Goal: Information Seeking & Learning: Learn about a topic

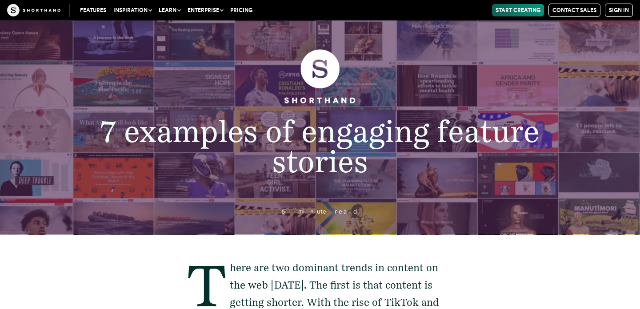
scroll to position [214, 0]
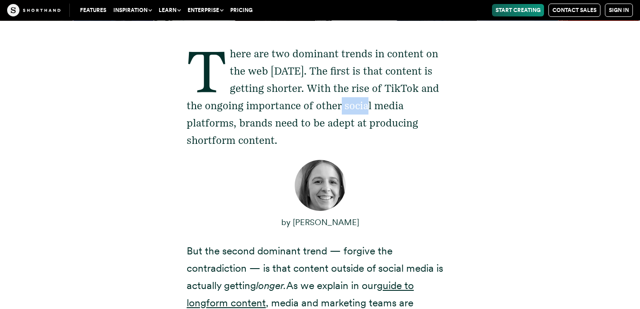
click at [362, 97] on p "There are two dominant trends in content on the web [DATE]. The first is that c…" at bounding box center [320, 97] width 267 height 104
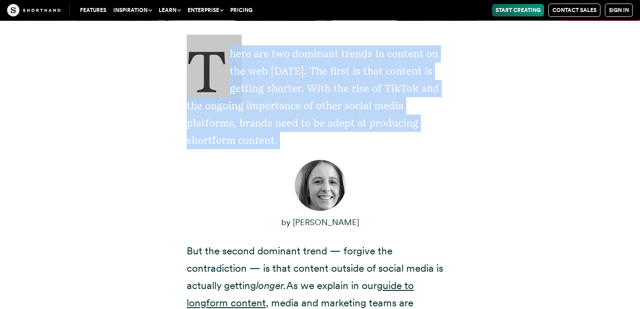
click at [388, 115] on p "There are two dominant trends in content on the web [DATE]. The first is that c…" at bounding box center [320, 97] width 267 height 104
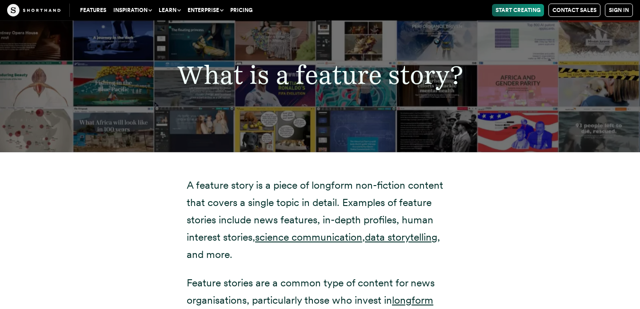
scroll to position [1586, 0]
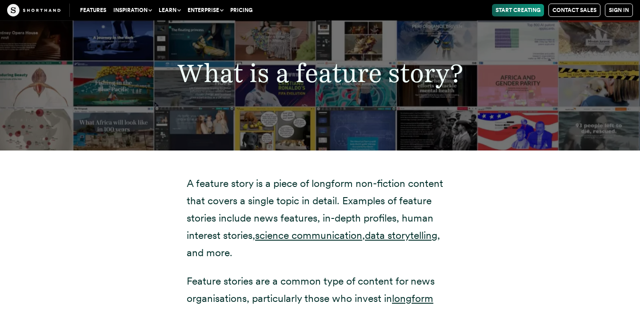
click at [303, 175] on p "A feature story is a piece of longform non-fiction content that covers a single…" at bounding box center [320, 218] width 267 height 87
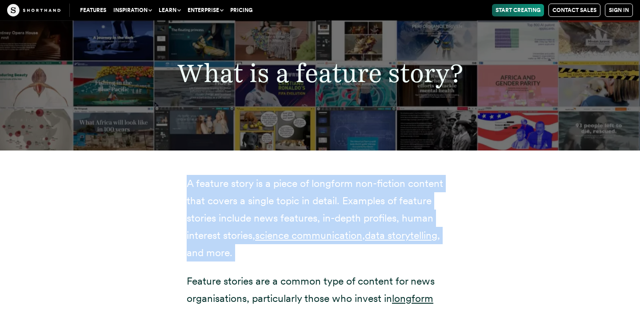
click at [315, 180] on p "A feature story is a piece of longform non-fiction content that covers a single…" at bounding box center [320, 218] width 267 height 87
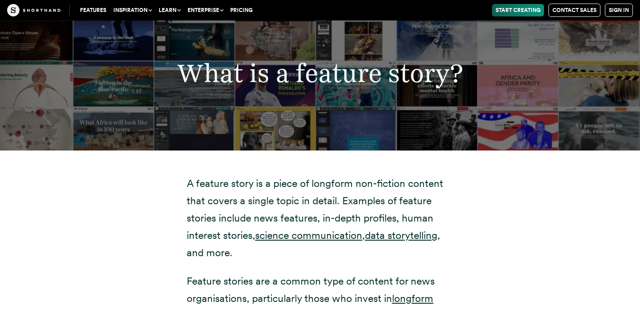
click at [315, 180] on p "A feature story is a piece of longform non-fiction content that covers a single…" at bounding box center [320, 218] width 267 height 87
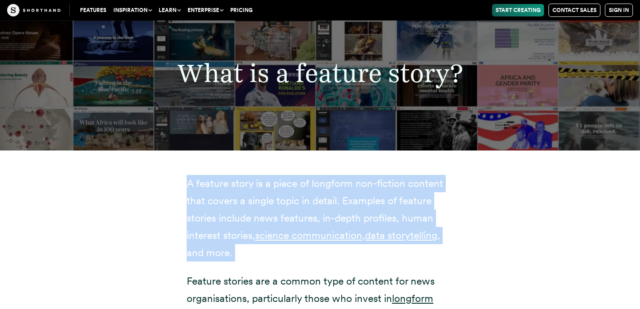
click at [315, 180] on p "A feature story is a piece of longform non-fiction content that covers a single…" at bounding box center [320, 218] width 267 height 87
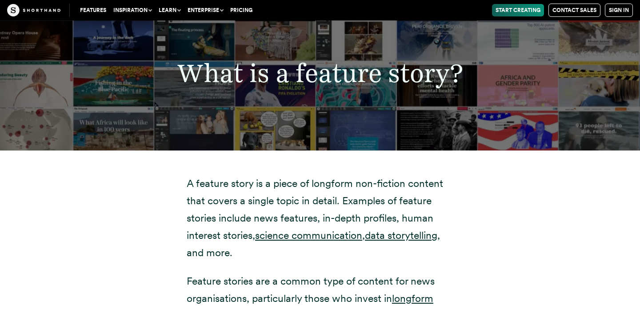
click at [315, 180] on p "A feature story is a piece of longform non-fiction content that covers a single…" at bounding box center [320, 218] width 267 height 87
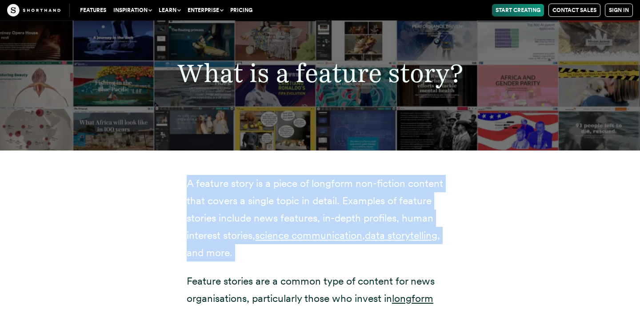
click at [315, 180] on p "A feature story is a piece of longform non-fiction content that covers a single…" at bounding box center [320, 218] width 267 height 87
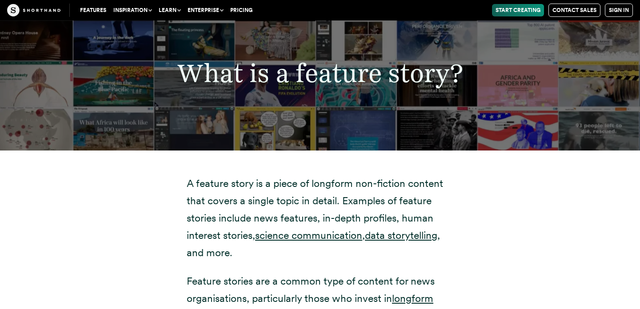
click at [315, 180] on p "A feature story is a piece of longform non-fiction content that covers a single…" at bounding box center [320, 218] width 267 height 87
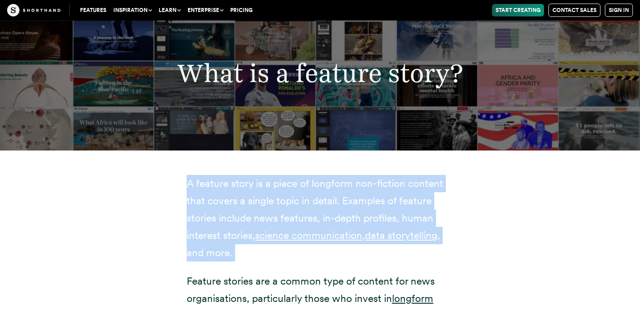
click at [315, 180] on p "A feature story is a piece of longform non-fiction content that covers a single…" at bounding box center [320, 218] width 267 height 87
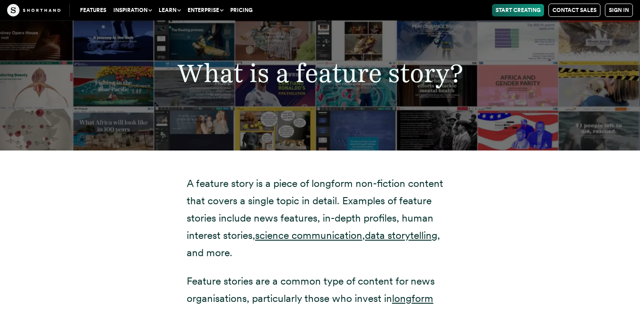
click at [315, 180] on p "A feature story is a piece of longform non-fiction content that covers a single…" at bounding box center [320, 218] width 267 height 87
click at [306, 181] on p "A feature story is a piece of longform non-fiction content that covers a single…" at bounding box center [320, 218] width 267 height 87
click at [283, 183] on p "A feature story is a piece of longform non-fiction content that covers a single…" at bounding box center [320, 218] width 267 height 87
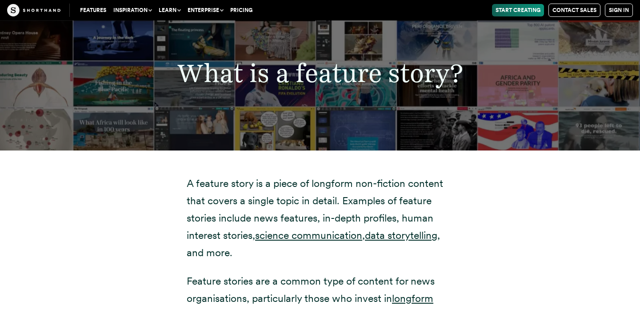
click at [283, 183] on p "A feature story is a piece of longform non-fiction content that covers a single…" at bounding box center [320, 218] width 267 height 87
click at [262, 185] on p "A feature story is a piece of longform non-fiction content that covers a single…" at bounding box center [320, 218] width 267 height 87
click at [241, 184] on p "A feature story is a piece of longform non-fiction content that covers a single…" at bounding box center [320, 218] width 267 height 87
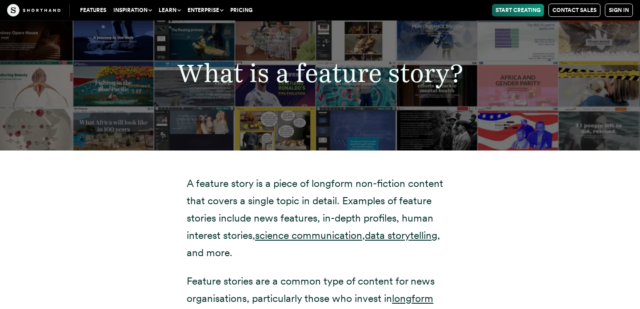
click at [227, 184] on p "A feature story is a piece of longform non-fiction content that covers a single…" at bounding box center [320, 218] width 267 height 87
click at [196, 183] on p "A feature story is a piece of longform non-fiction content that covers a single…" at bounding box center [320, 218] width 267 height 87
click at [196, 175] on p "A feature story is a piece of longform non-fiction content that covers a single…" at bounding box center [320, 218] width 267 height 87
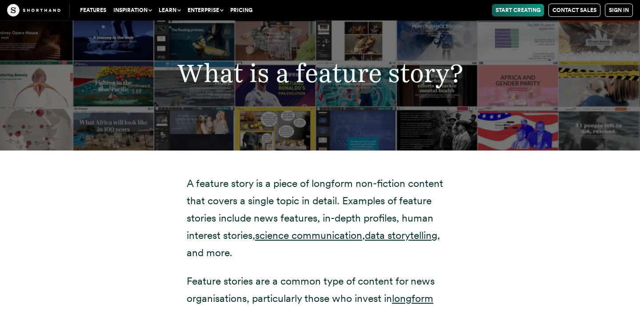
click at [190, 175] on p "A feature story is a piece of longform non-fiction content that covers a single…" at bounding box center [320, 218] width 267 height 87
click at [215, 175] on p "A feature story is a piece of longform non-fiction content that covers a single…" at bounding box center [320, 218] width 267 height 87
click at [187, 175] on p "A feature story is a piece of longform non-fiction content that covers a single…" at bounding box center [320, 218] width 267 height 87
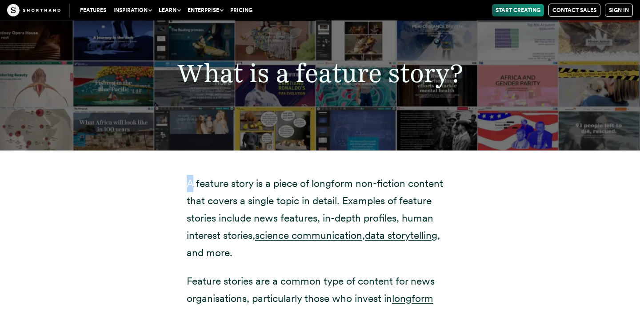
click at [187, 175] on p "A feature story is a piece of longform non-fiction content that covers a single…" at bounding box center [320, 218] width 267 height 87
click at [207, 175] on p "A feature story is a piece of longform non-fiction content that covers a single…" at bounding box center [320, 218] width 267 height 87
click at [236, 175] on p "A feature story is a piece of longform non-fiction content that covers a single…" at bounding box center [320, 218] width 267 height 87
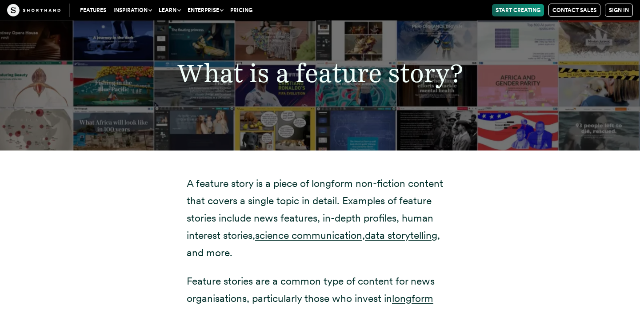
click at [258, 175] on p "A feature story is a piece of longform non-fiction content that covers a single…" at bounding box center [320, 218] width 267 height 87
click at [266, 175] on p "A feature story is a piece of longform non-fiction content that covers a single…" at bounding box center [320, 218] width 267 height 87
click at [293, 175] on p "A feature story is a piece of longform non-fiction content that covers a single…" at bounding box center [320, 218] width 267 height 87
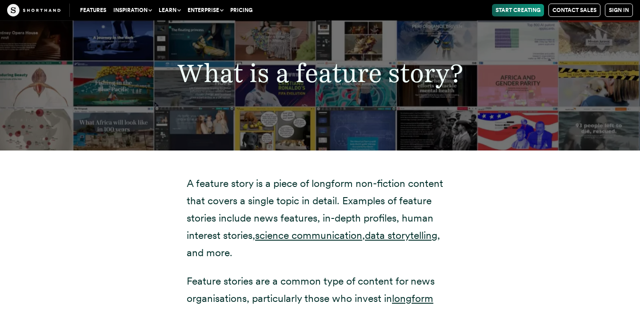
click at [293, 175] on p "A feature story is a piece of longform non-fiction content that covers a single…" at bounding box center [320, 218] width 267 height 87
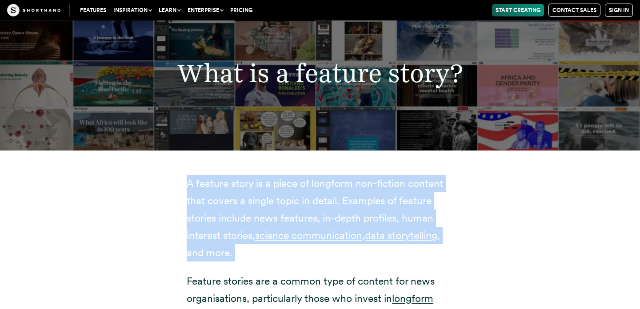
click at [309, 175] on p "A feature story is a piece of longform non-fiction content that covers a single…" at bounding box center [320, 218] width 267 height 87
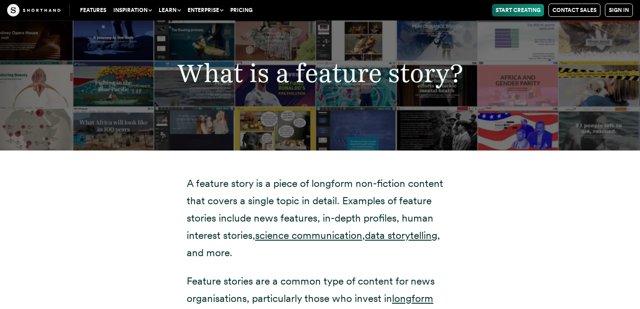
click at [309, 175] on p "A feature story is a piece of longform non-fiction content that covers a single…" at bounding box center [320, 218] width 267 height 87
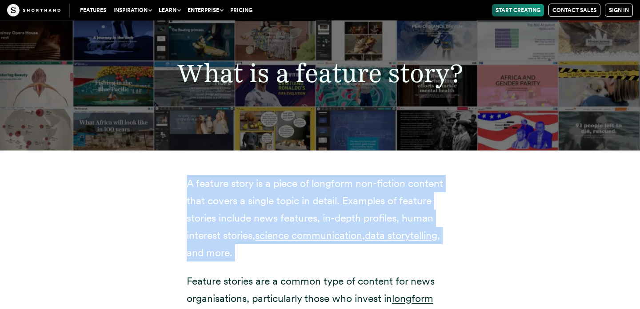
click at [326, 187] on p "A feature story is a piece of longform non-fiction content that covers a single…" at bounding box center [320, 218] width 267 height 87
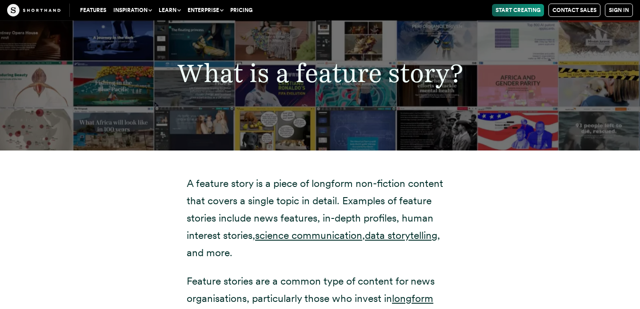
click at [326, 187] on p "A feature story is a piece of longform non-fiction content that covers a single…" at bounding box center [320, 218] width 267 height 87
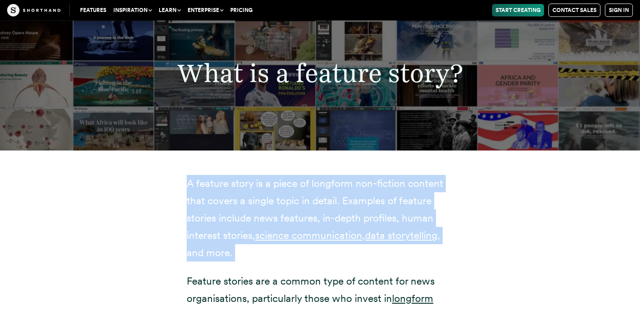
click at [347, 184] on p "A feature story is a piece of longform non-fiction content that covers a single…" at bounding box center [320, 218] width 267 height 87
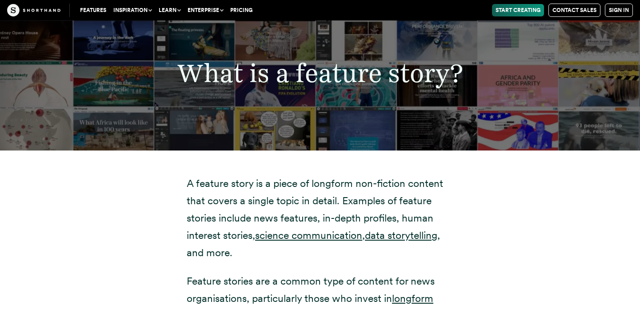
click at [347, 184] on p "A feature story is a piece of longform non-fiction content that covers a single…" at bounding box center [320, 218] width 267 height 87
click at [389, 187] on p "A feature story is a piece of longform non-fiction content that covers a single…" at bounding box center [320, 218] width 267 height 87
click at [401, 187] on p "A feature story is a piece of longform non-fiction content that covers a single…" at bounding box center [320, 218] width 267 height 87
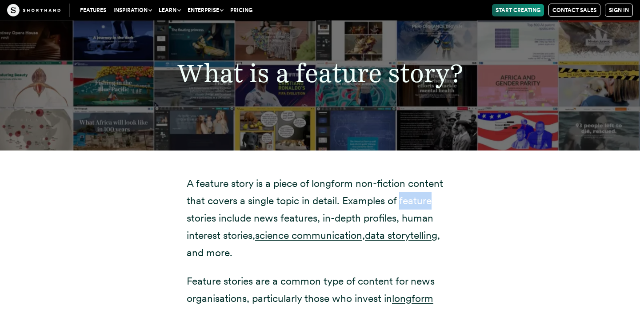
click at [401, 187] on p "A feature story is a piece of longform non-fiction content that covers a single…" at bounding box center [320, 218] width 267 height 87
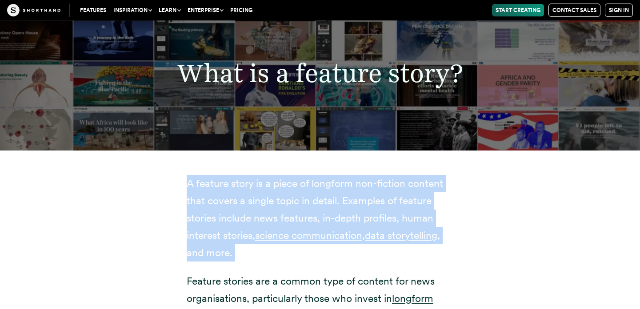
click at [380, 187] on p "A feature story is a piece of longform non-fiction content that covers a single…" at bounding box center [320, 218] width 267 height 87
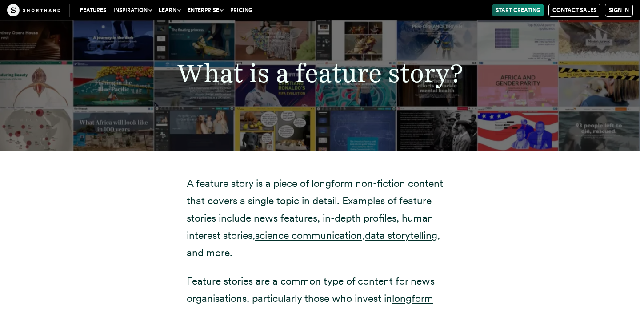
click at [380, 187] on p "A feature story is a piece of longform non-fiction content that covers a single…" at bounding box center [320, 218] width 267 height 87
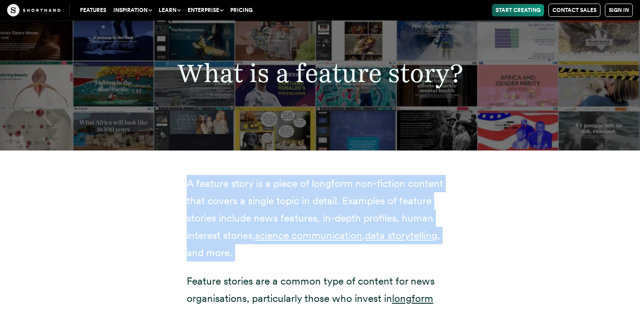
click at [370, 185] on p "A feature story is a piece of longform non-fiction content that covers a single…" at bounding box center [320, 218] width 267 height 87
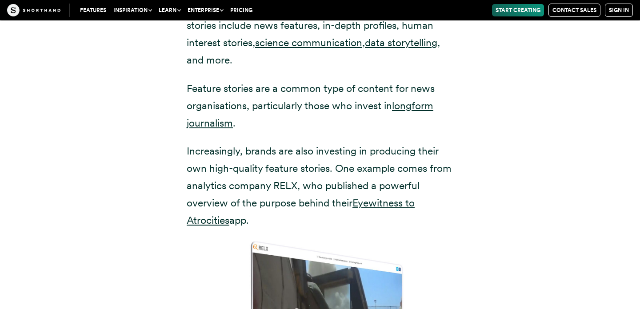
scroll to position [1780, 0]
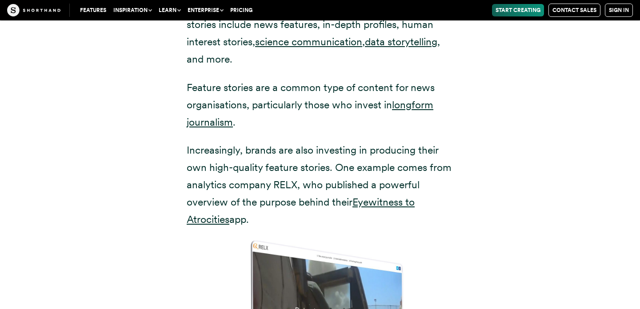
click at [351, 142] on p "Increasingly, brands are also investing in producing their own high-quality fea…" at bounding box center [320, 185] width 267 height 87
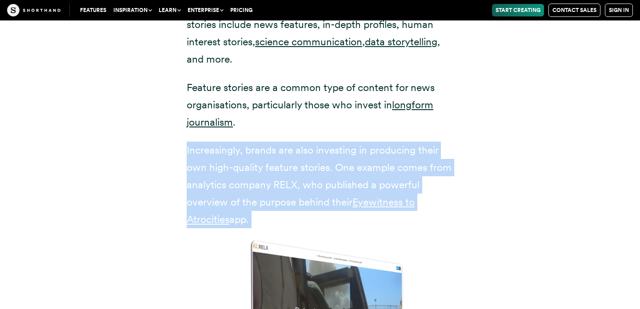
click at [361, 144] on p "Increasingly, brands are also investing in producing their own high-quality fea…" at bounding box center [320, 185] width 267 height 87
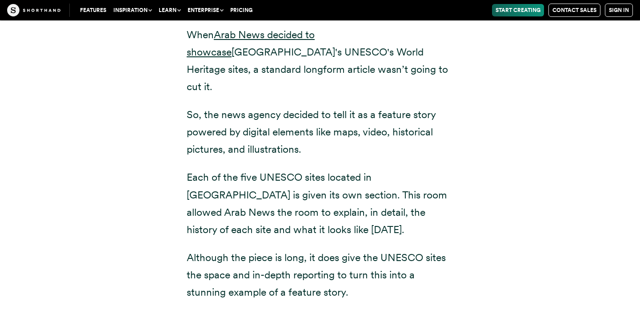
scroll to position [3252, 0]
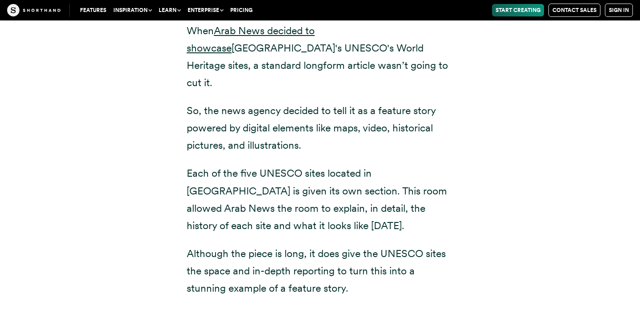
click at [368, 165] on p "Each of the five UNESCO sites located in [GEOGRAPHIC_DATA] is given its own sec…" at bounding box center [320, 199] width 267 height 69
click at [347, 165] on p "Each of the five UNESCO sites located in [GEOGRAPHIC_DATA] is given its own sec…" at bounding box center [320, 199] width 267 height 69
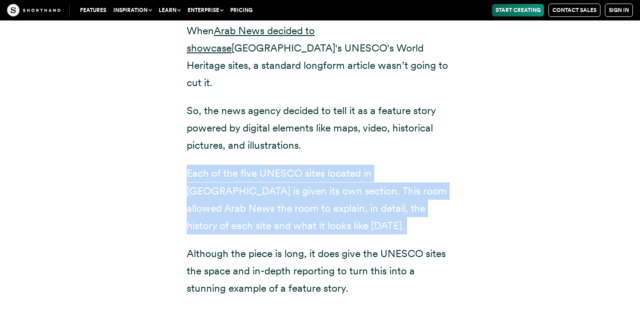
click at [329, 165] on p "Each of the five UNESCO sites located in [GEOGRAPHIC_DATA] is given its own sec…" at bounding box center [320, 199] width 267 height 69
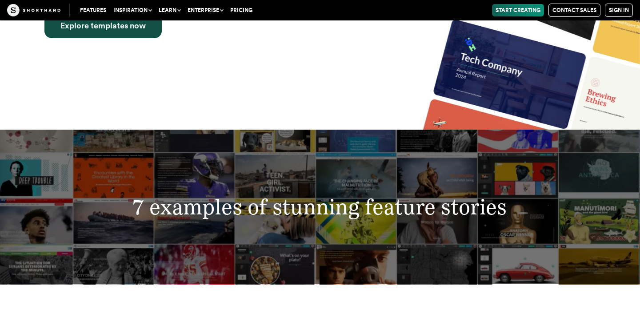
scroll to position [2847, 0]
